Goal: Information Seeking & Learning: Compare options

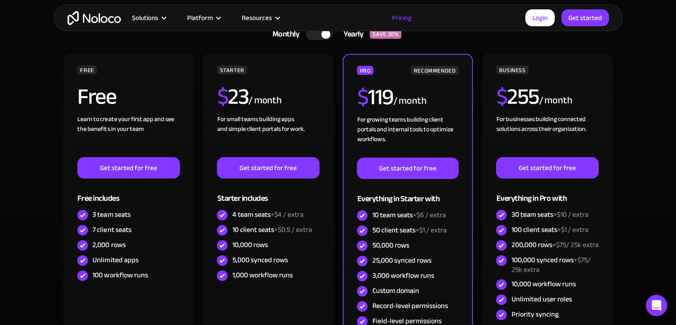
scroll to position [222, 0]
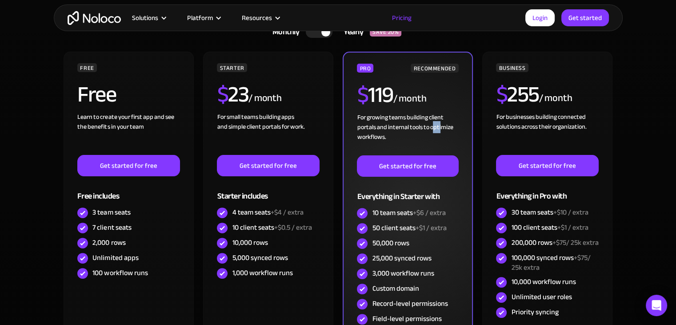
drag, startPoint x: 435, startPoint y: 128, endPoint x: 443, endPoint y: 130, distance: 8.2
click at [443, 130] on div "For growing teams building client portals and internal tools to optimize workfl…" at bounding box center [407, 133] width 101 height 43
click at [444, 130] on div "For growing teams building client portals and internal tools to optimize workfl…" at bounding box center [407, 133] width 101 height 43
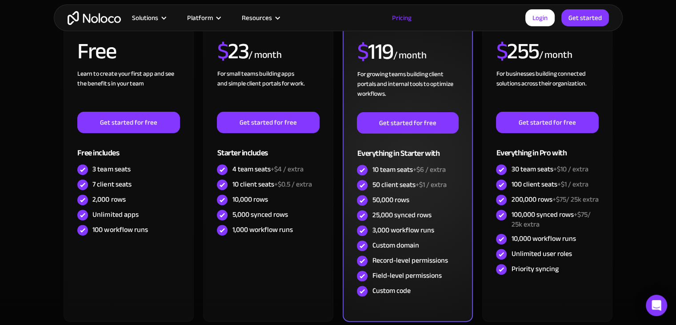
scroll to position [267, 0]
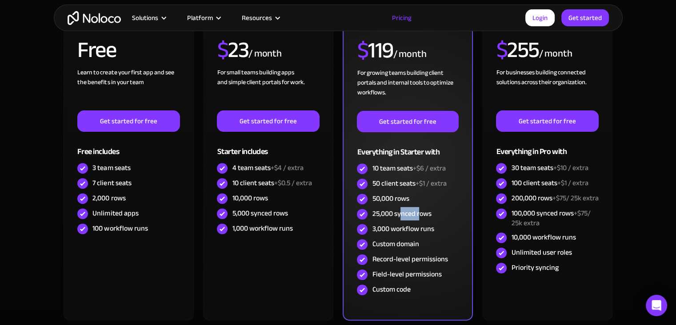
drag, startPoint x: 400, startPoint y: 212, endPoint x: 420, endPoint y: 214, distance: 19.7
click at [420, 214] on div "25,000 synced rows" at bounding box center [401, 214] width 59 height 10
drag, startPoint x: 409, startPoint y: 258, endPoint x: 396, endPoint y: 257, distance: 13.8
click at [396, 257] on div "Record-level permissions" at bounding box center [410, 259] width 76 height 10
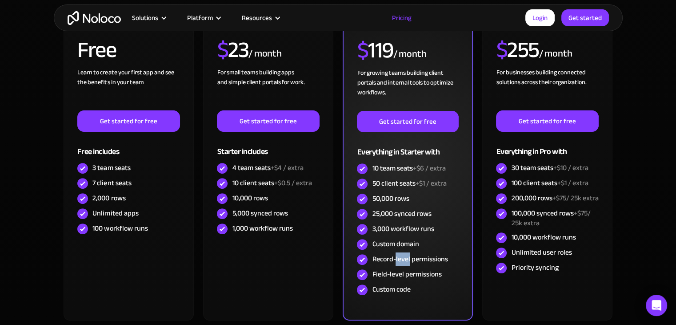
click at [396, 257] on div "Record-level permissions" at bounding box center [410, 259] width 76 height 10
drag, startPoint x: 393, startPoint y: 273, endPoint x: 433, endPoint y: 275, distance: 39.6
click at [431, 275] on div "Field-level permissions" at bounding box center [406, 274] width 69 height 10
click at [434, 275] on div "Field-level permissions" at bounding box center [406, 274] width 69 height 10
drag, startPoint x: 410, startPoint y: 282, endPoint x: 387, endPoint y: 278, distance: 23.8
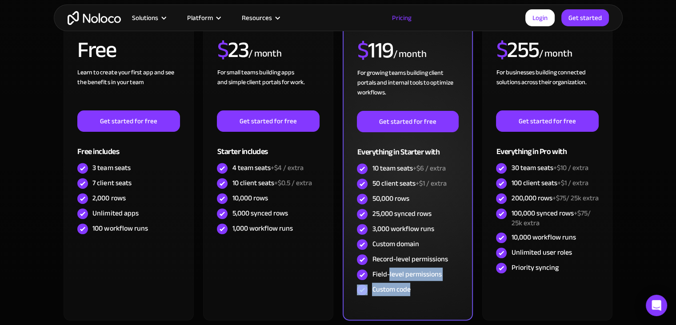
click at [388, 280] on div "PRO RECOMMENDED $ 119 / month For growing teams building client portals and int…" at bounding box center [407, 158] width 101 height 278
click at [386, 275] on div "Field-level permissions" at bounding box center [406, 274] width 69 height 10
drag, startPoint x: 379, startPoint y: 274, endPoint x: 434, endPoint y: 273, distance: 55.6
click at [434, 273] on div "Field-level permissions" at bounding box center [406, 274] width 69 height 10
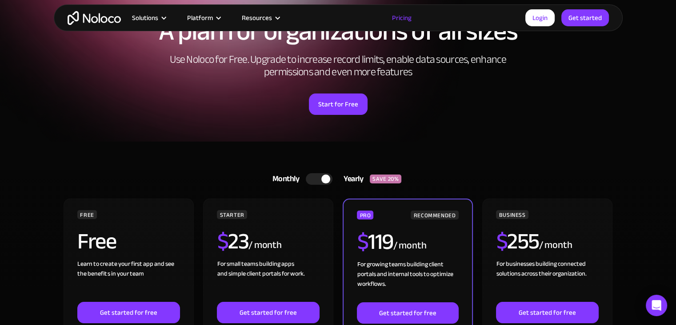
scroll to position [89, 0]
